Goal: Task Accomplishment & Management: Complete application form

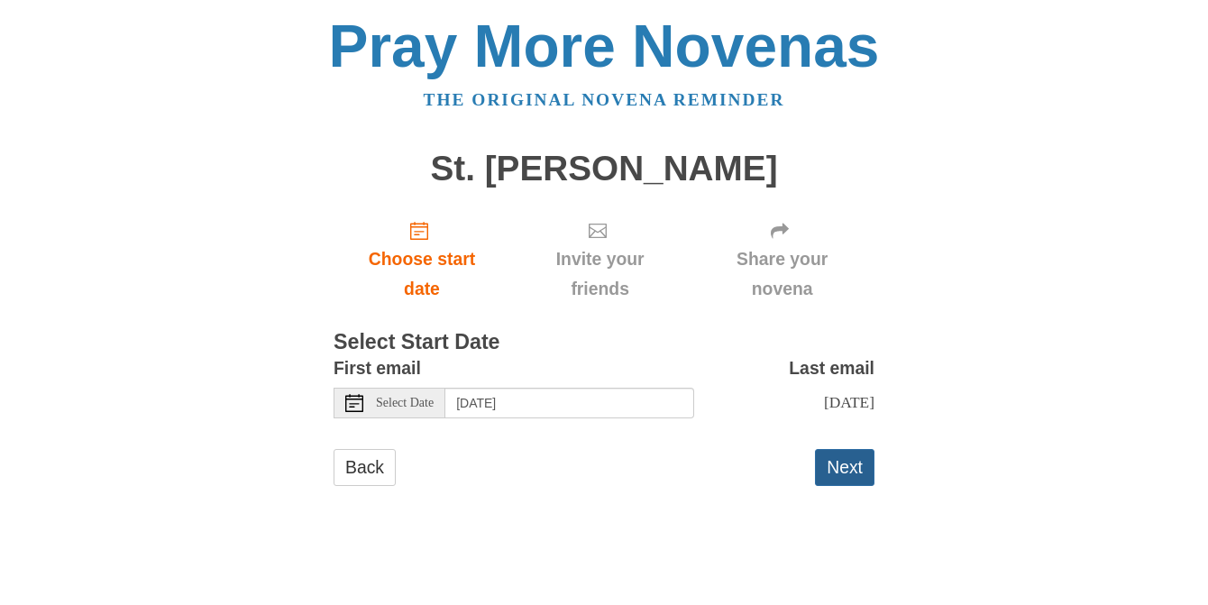
click at [866, 465] on button "Next" at bounding box center [844, 467] width 59 height 37
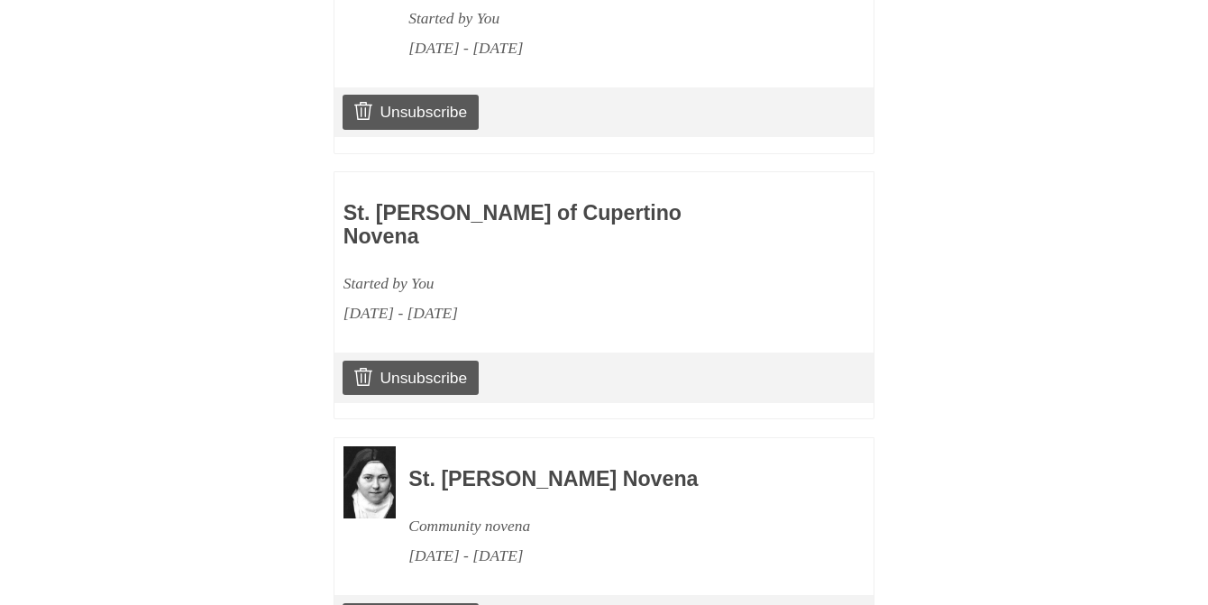
scroll to position [1075, 0]
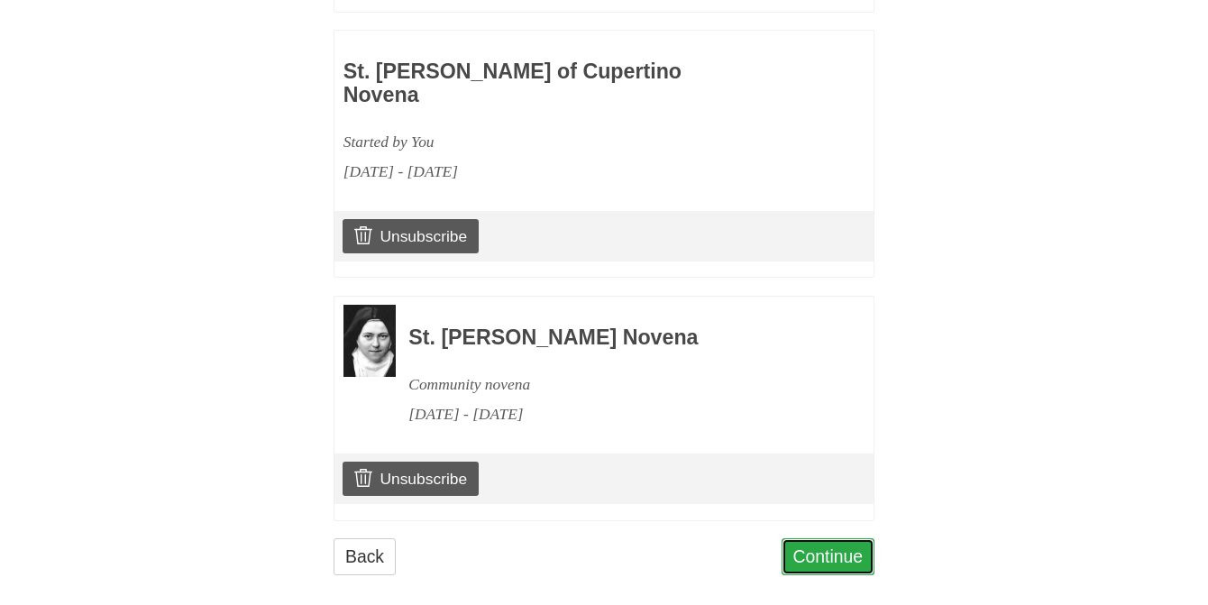
click at [814, 545] on link "Continue" at bounding box center [829, 556] width 94 height 37
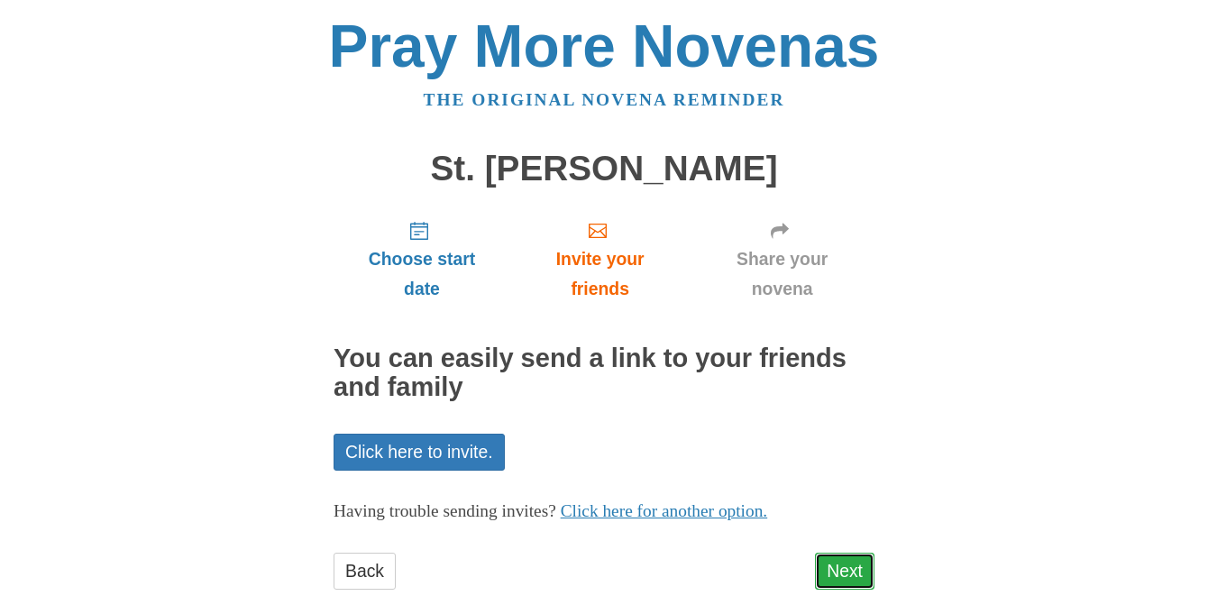
click at [836, 571] on link "Next" at bounding box center [844, 571] width 59 height 37
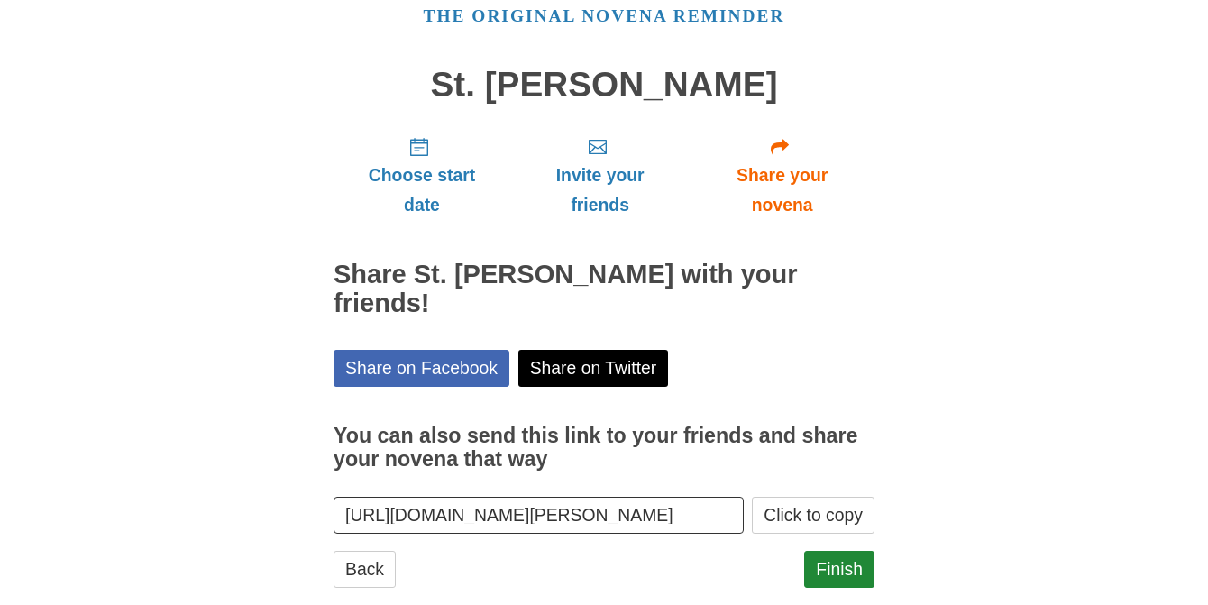
scroll to position [90, 0]
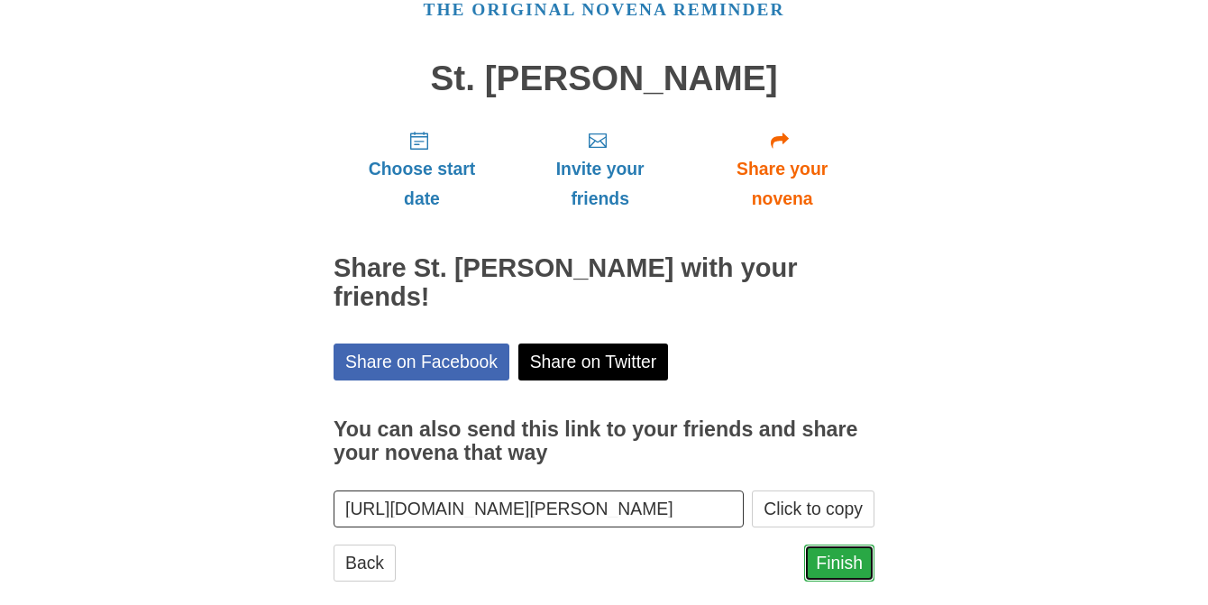
click at [865, 545] on link "Finish" at bounding box center [839, 563] width 70 height 37
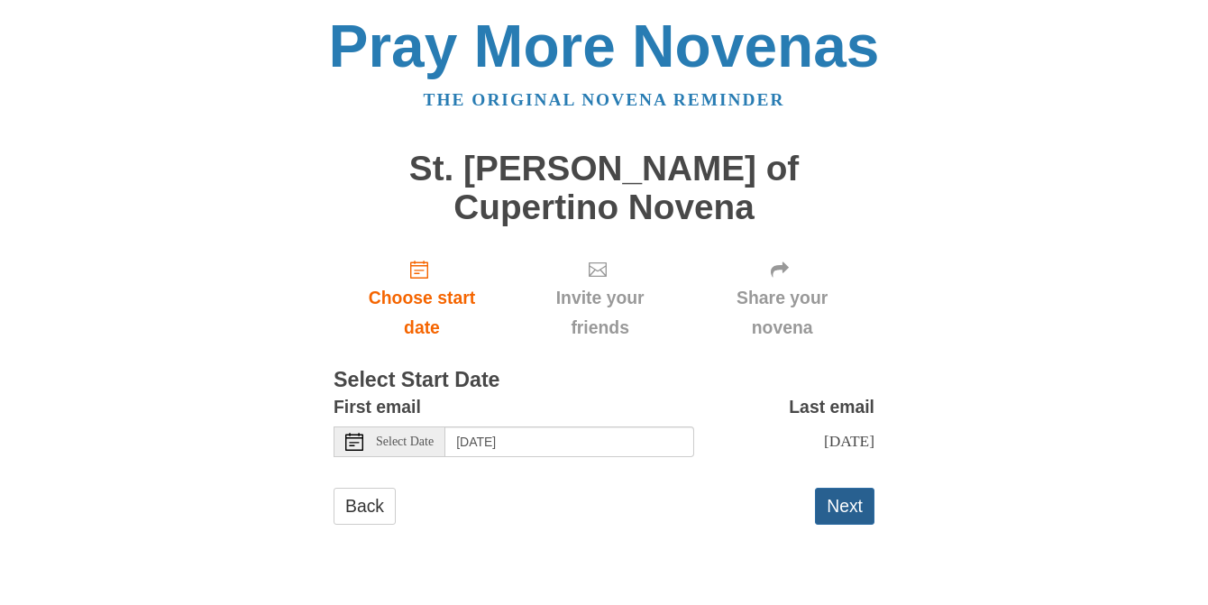
click at [838, 488] on button "Next" at bounding box center [844, 506] width 59 height 37
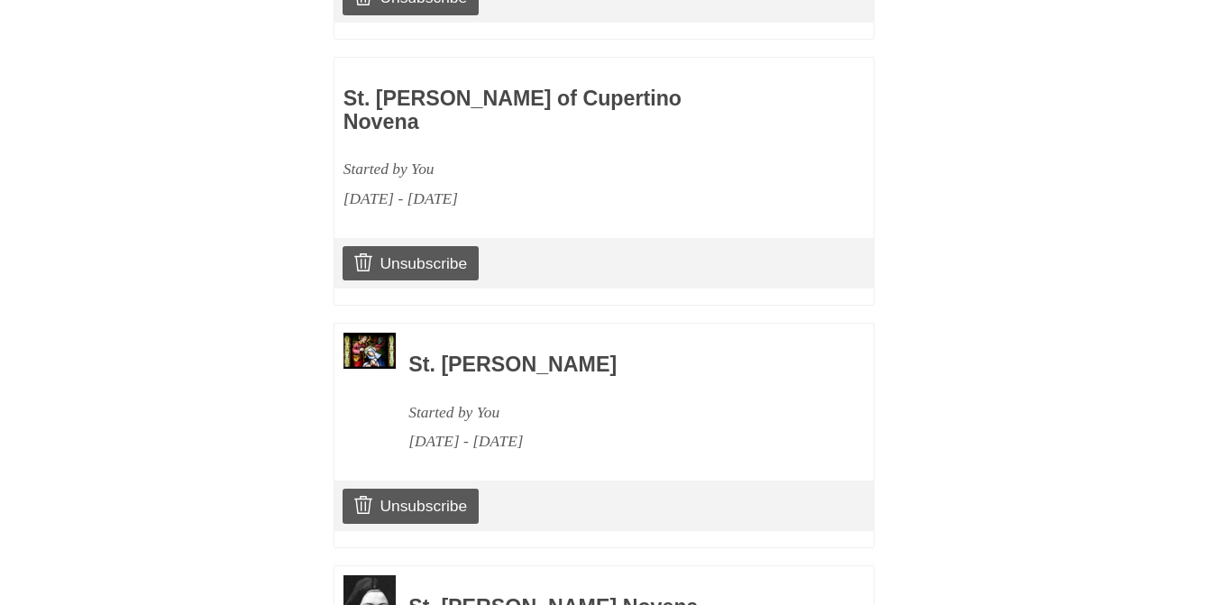
scroll to position [1317, 0]
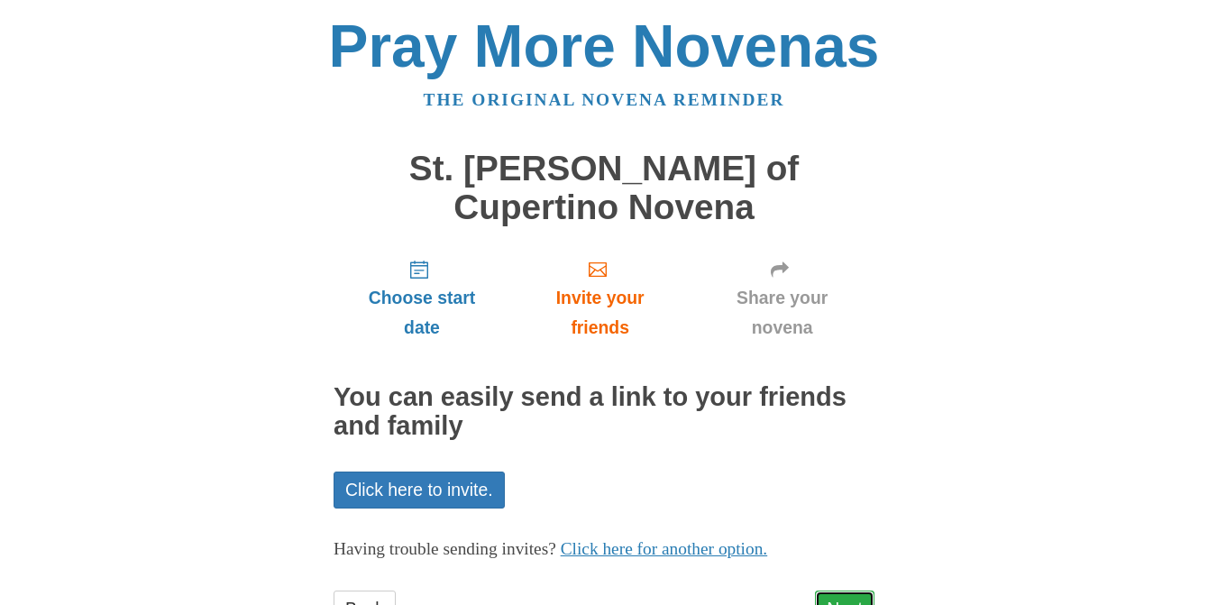
click at [832, 590] on link "Next" at bounding box center [844, 608] width 59 height 37
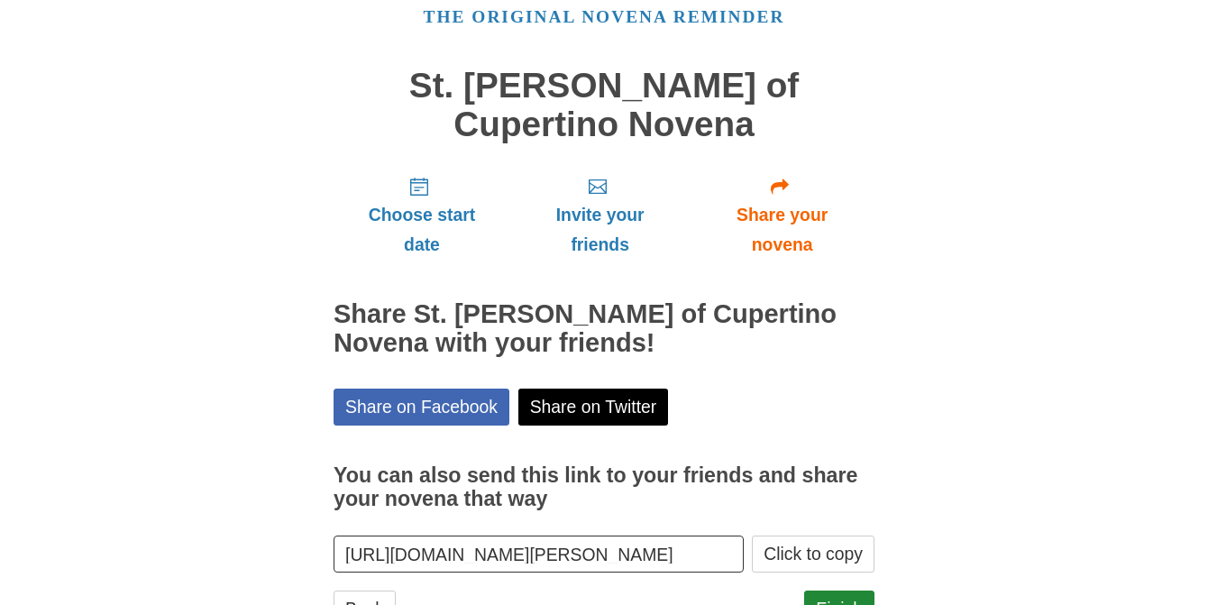
scroll to position [119, 0]
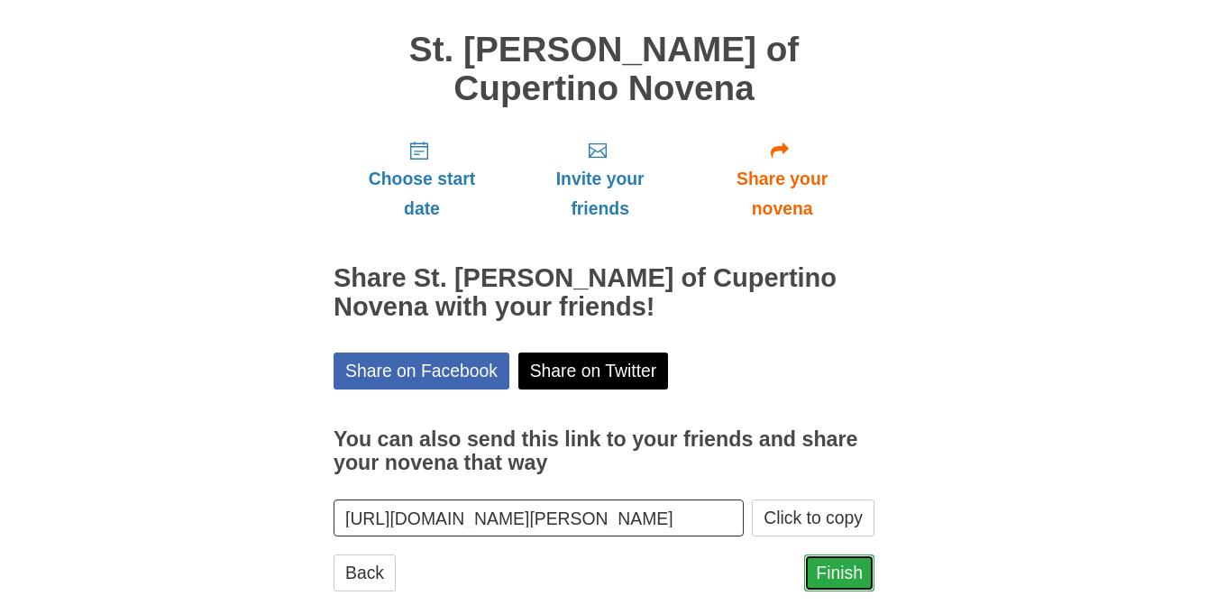
click at [842, 554] on link "Finish" at bounding box center [839, 572] width 70 height 37
